Goal: Task Accomplishment & Management: Manage account settings

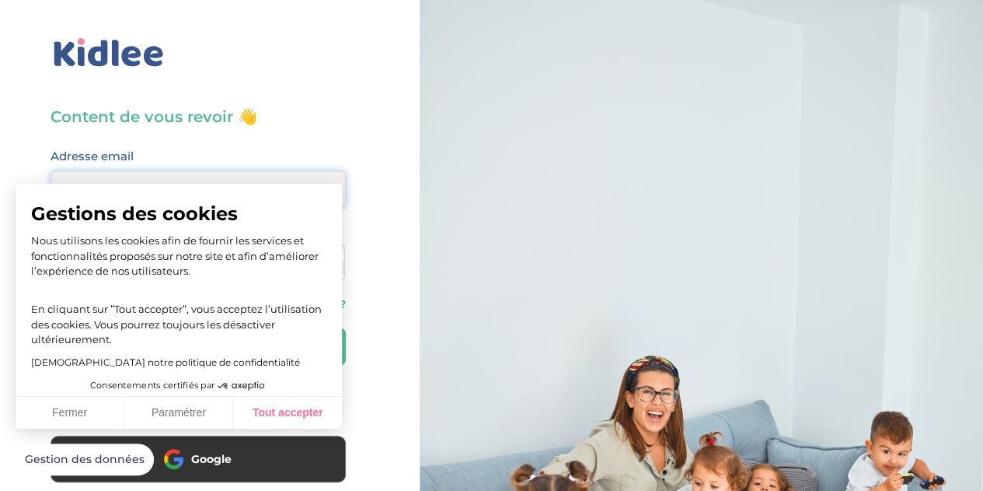
type input "nicolaschapuzet@gmail.com"
click at [252, 410] on button "Tout accepter" at bounding box center [287, 412] width 109 height 33
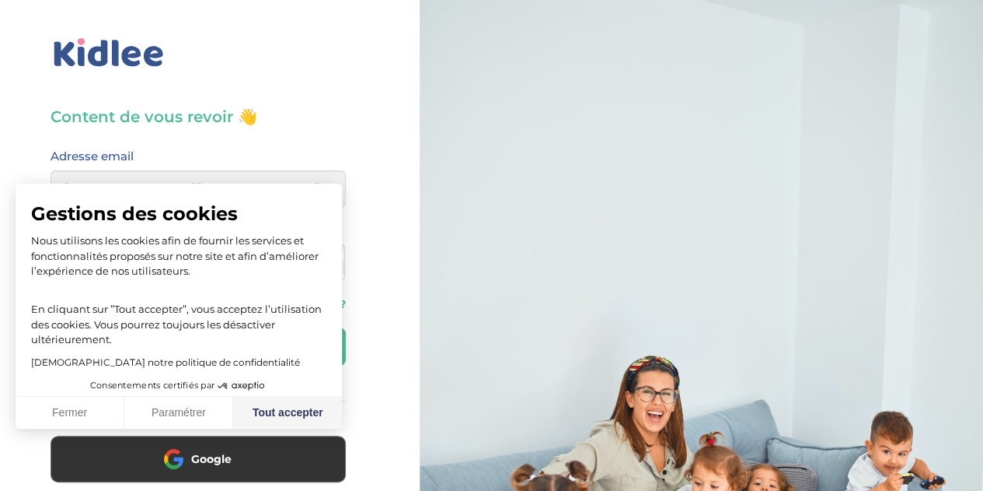
checkbox input "true"
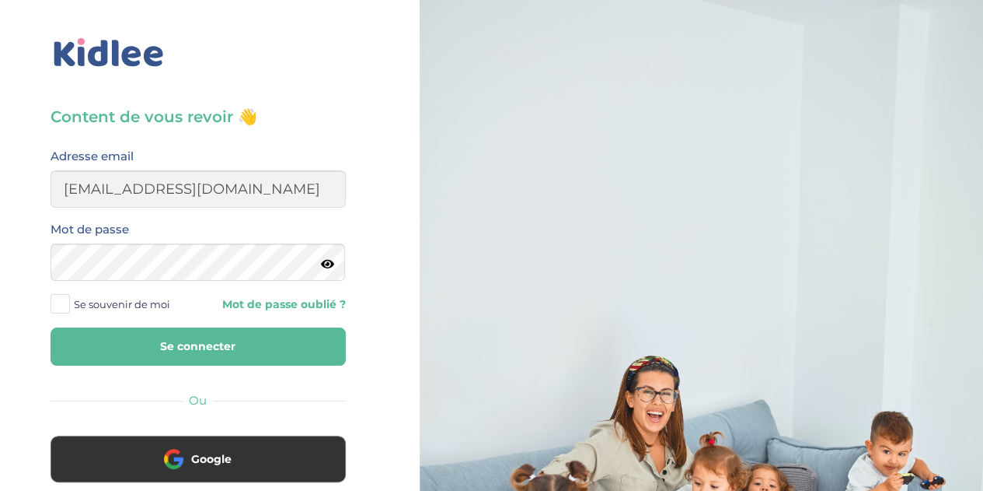
click at [213, 341] on button "Se connecter" at bounding box center [198, 346] width 295 height 38
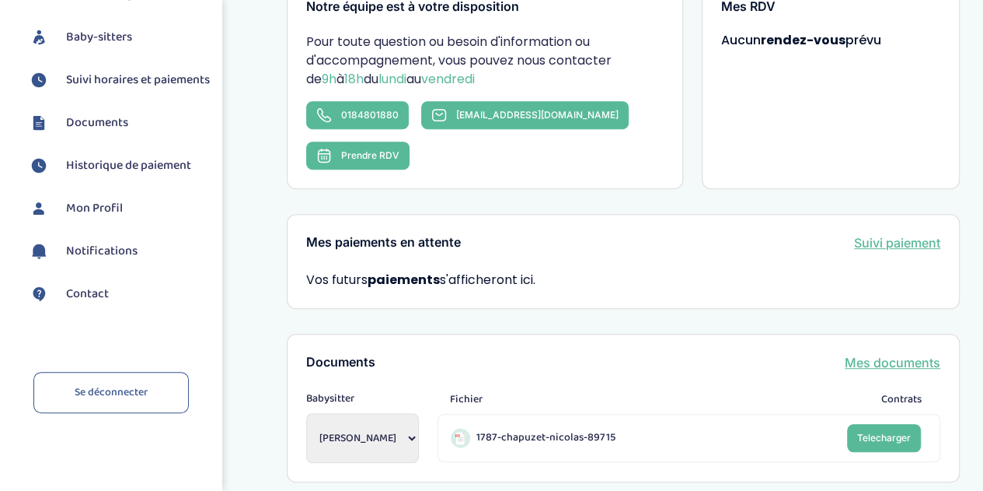
scroll to position [35, 0]
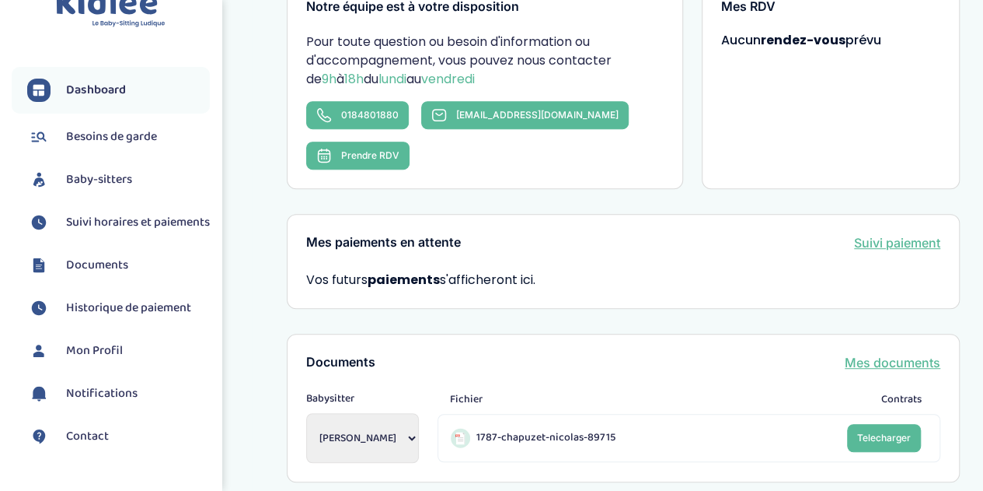
click at [121, 187] on span "Baby-sitters" at bounding box center [99, 179] width 66 height 19
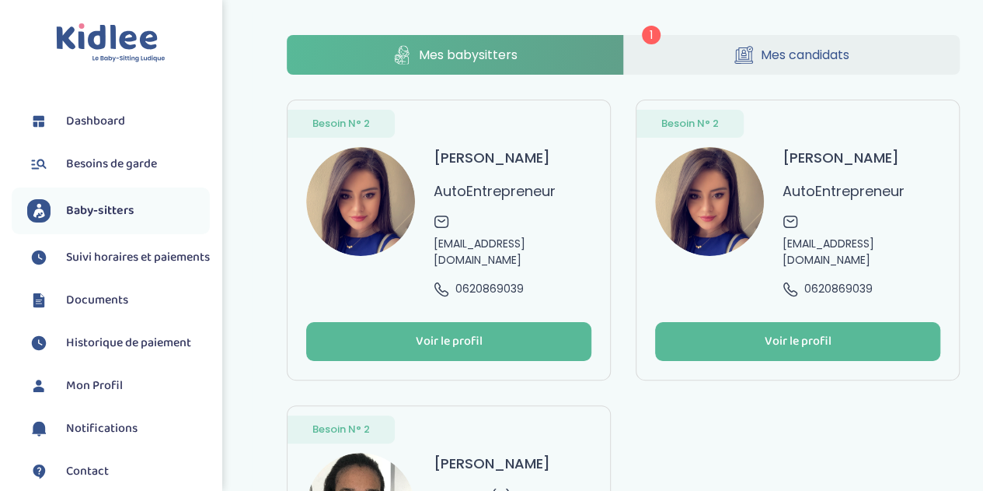
click at [863, 52] on link "Mes candidats" at bounding box center [792, 55] width 336 height 40
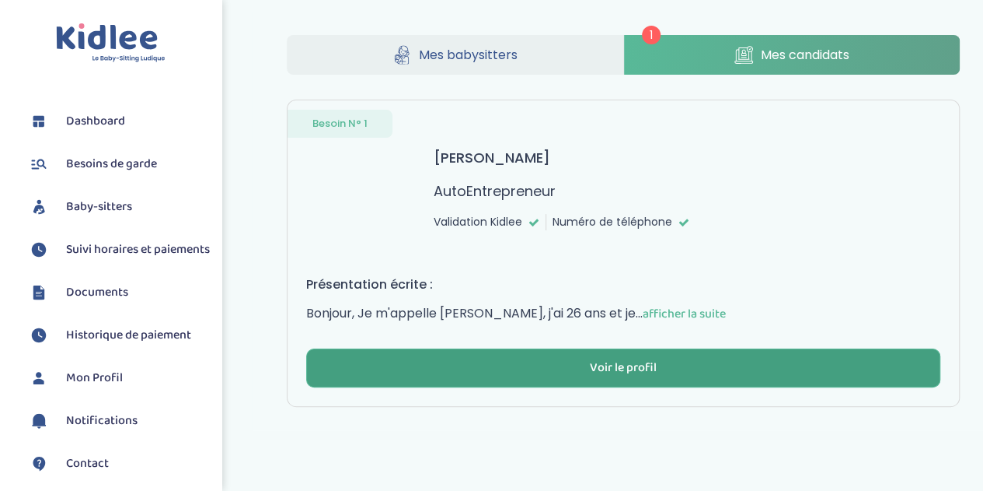
click at [634, 372] on div "Voir le profil" at bounding box center [623, 368] width 67 height 18
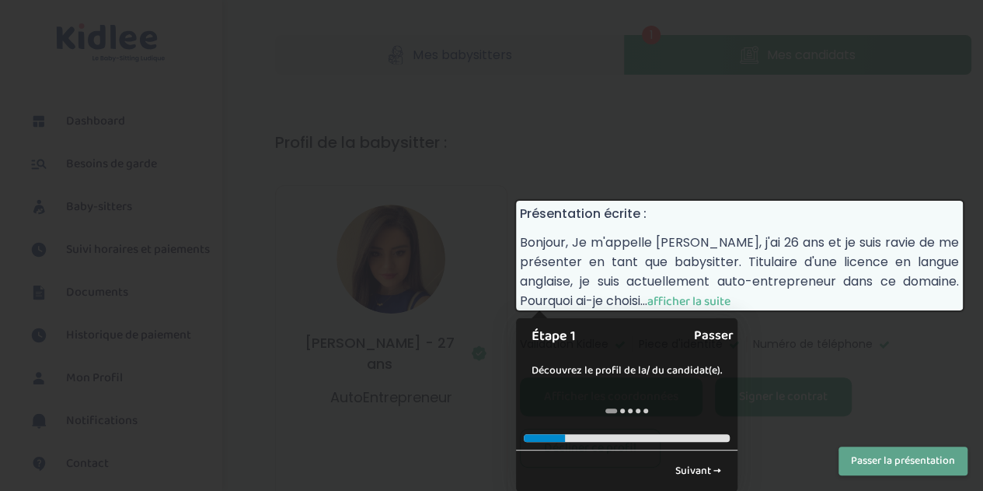
click at [714, 330] on link "Passer" at bounding box center [714, 335] width 40 height 35
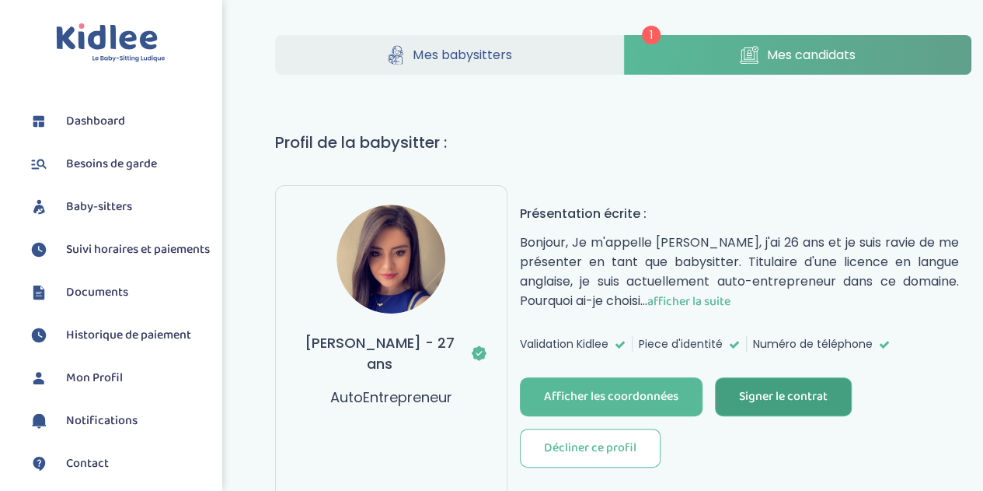
click at [755, 396] on div "Signer le contrat" at bounding box center [783, 397] width 89 height 18
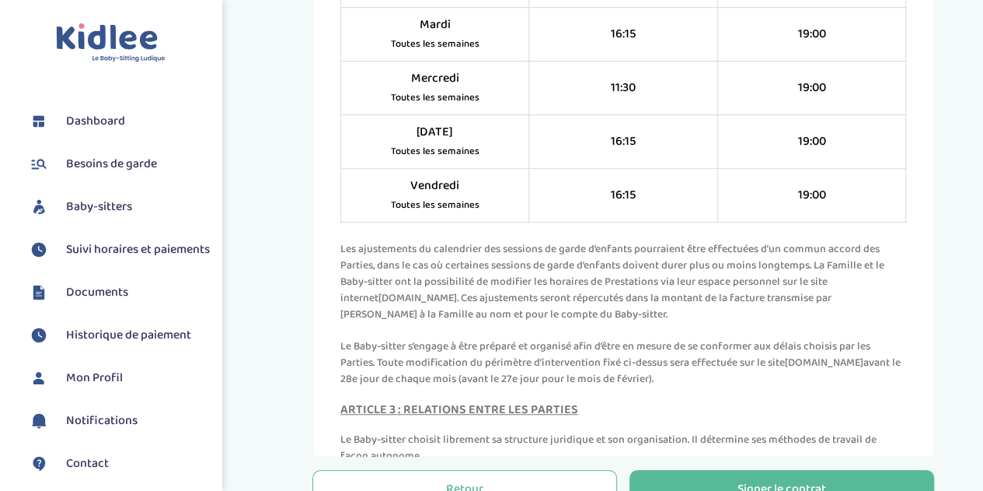
scroll to position [583, 0]
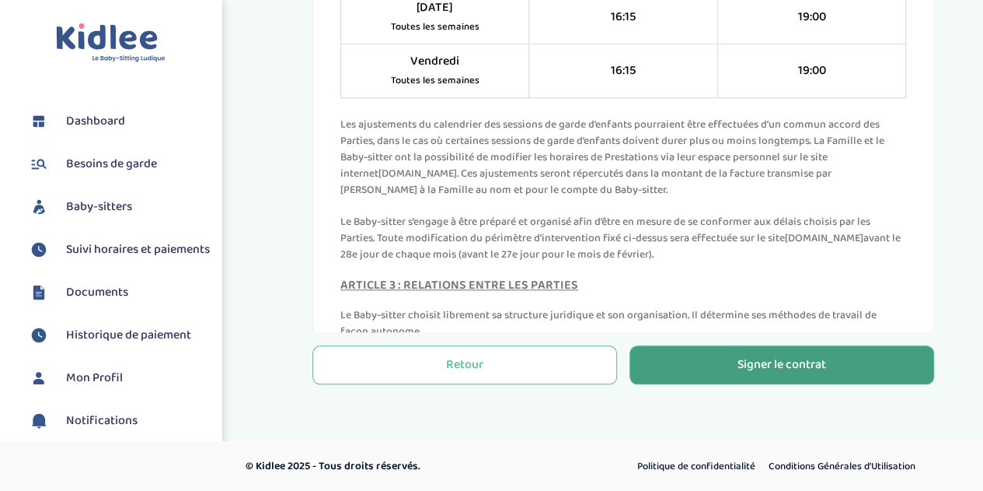
click at [783, 358] on div "Signer le contrat" at bounding box center [782, 365] width 89 height 18
